Goal: Task Accomplishment & Management: Manage account settings

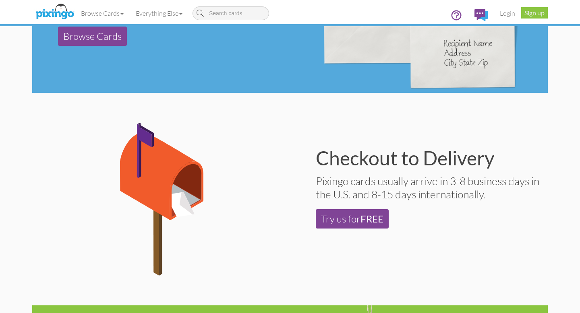
scroll to position [302, 0]
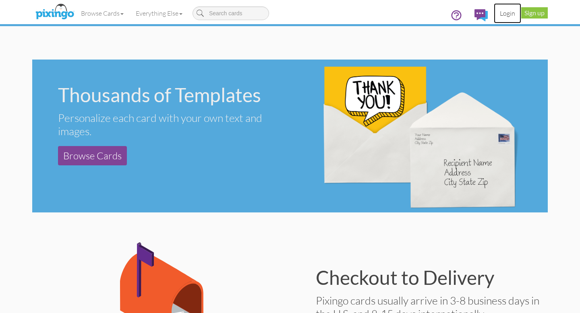
click at [506, 15] on link "Login" at bounding box center [507, 13] width 27 height 20
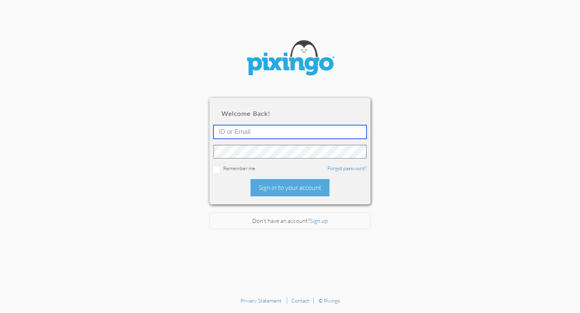
type input "[EMAIL_ADDRESS][DOMAIN_NAME]"
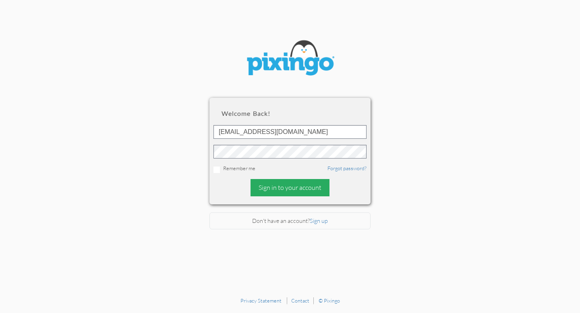
click at [288, 188] on div "Sign in to your account" at bounding box center [289, 187] width 79 height 17
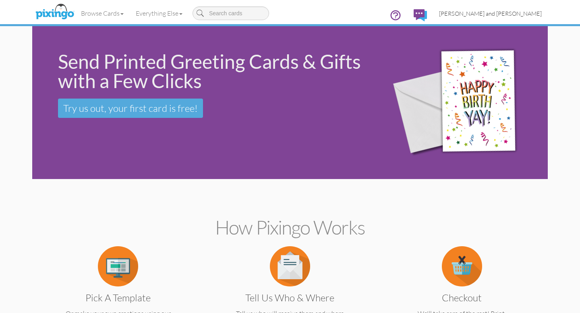
click at [515, 12] on span "[PERSON_NAME] and [PERSON_NAME]" at bounding box center [490, 13] width 103 height 7
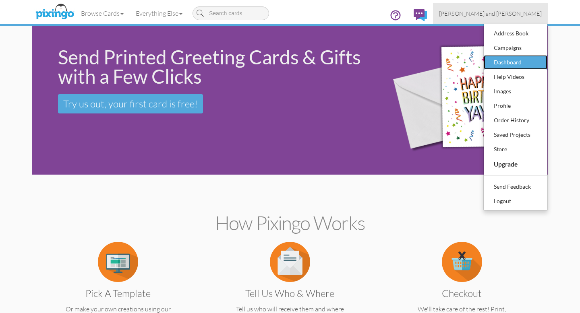
scroll to position [3, 0]
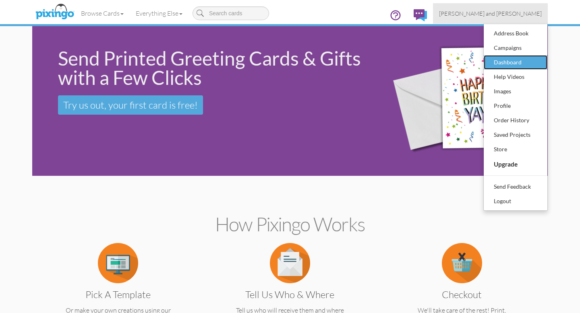
click at [509, 62] on div "Dashboard" at bounding box center [516, 62] width 48 height 12
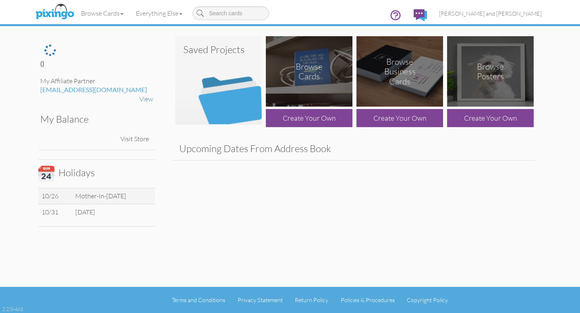
click at [242, 101] on img at bounding box center [218, 80] width 87 height 89
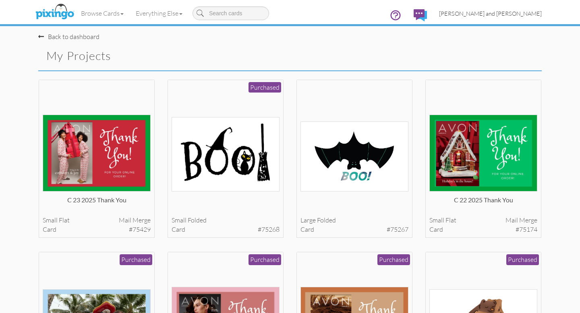
click at [504, 13] on span "[PERSON_NAME] and [PERSON_NAME]" at bounding box center [490, 13] width 103 height 7
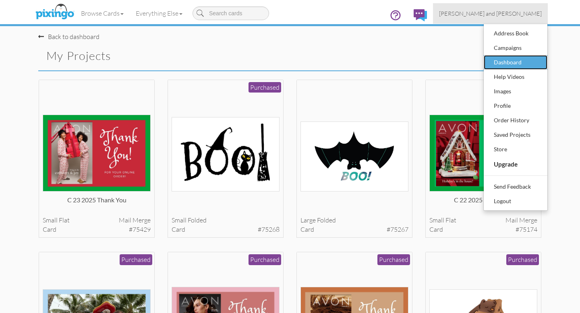
click at [504, 60] on div "Dashboard" at bounding box center [516, 62] width 48 height 12
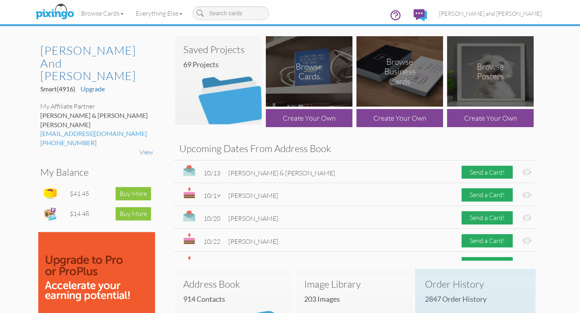
click at [455, 285] on h3 "Order History" at bounding box center [475, 284] width 101 height 10
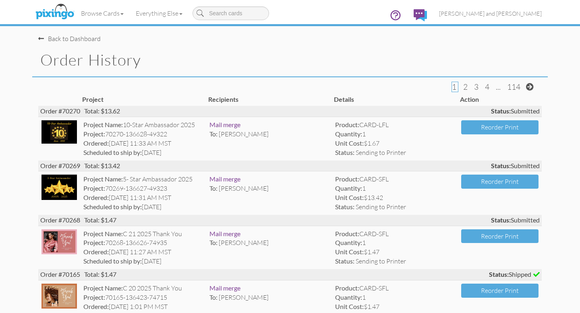
click at [72, 39] on div "Back to Dashboard" at bounding box center [69, 38] width 62 height 9
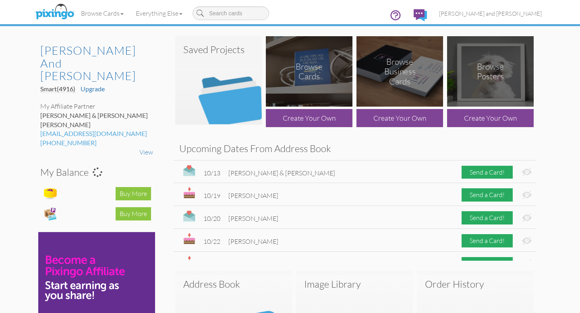
click at [225, 110] on img at bounding box center [218, 80] width 87 height 89
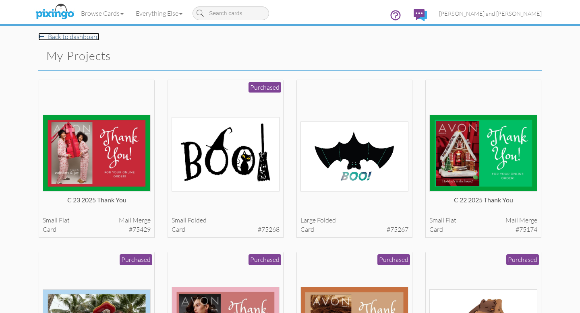
click at [62, 37] on link "Back to dashboard" at bounding box center [68, 37] width 61 height 8
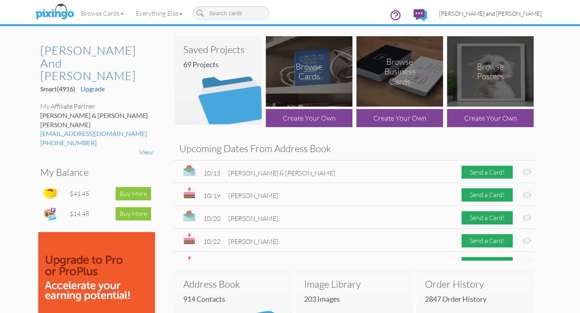
click at [521, 15] on span "[PERSON_NAME] and [PERSON_NAME]" at bounding box center [490, 13] width 103 height 7
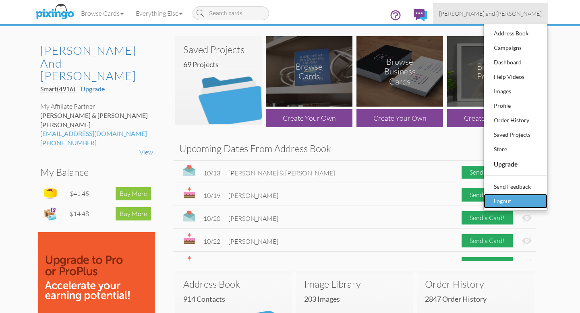
click at [502, 198] on div "Logout" at bounding box center [516, 201] width 48 height 12
